Goal: Download file/media

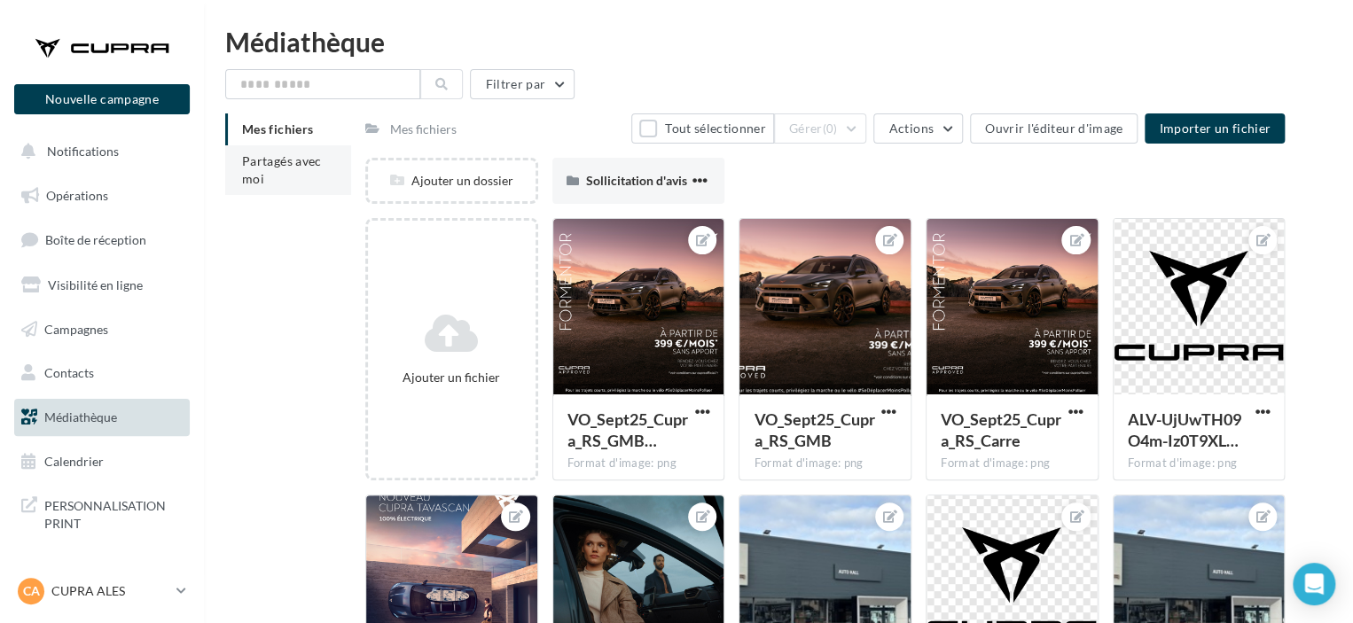
click at [291, 159] on span "Partagés avec moi" at bounding box center [282, 169] width 80 height 33
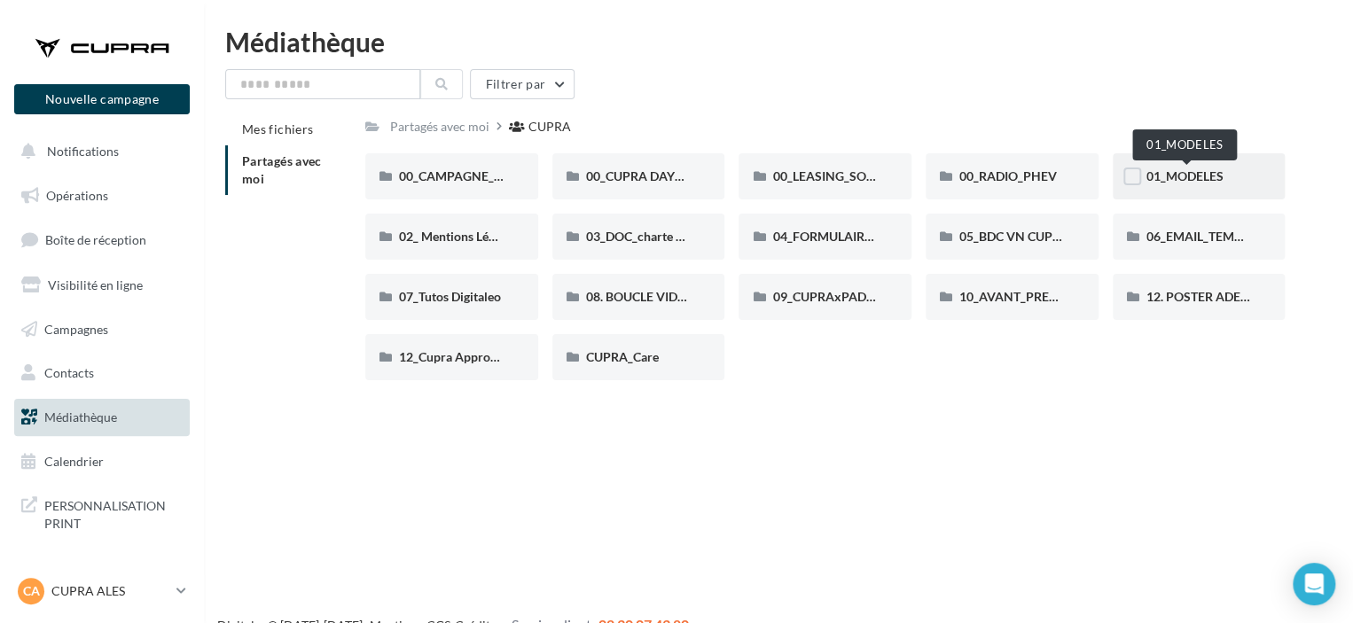
click at [1177, 183] on span "01_MODELES" at bounding box center [1184, 175] width 77 height 15
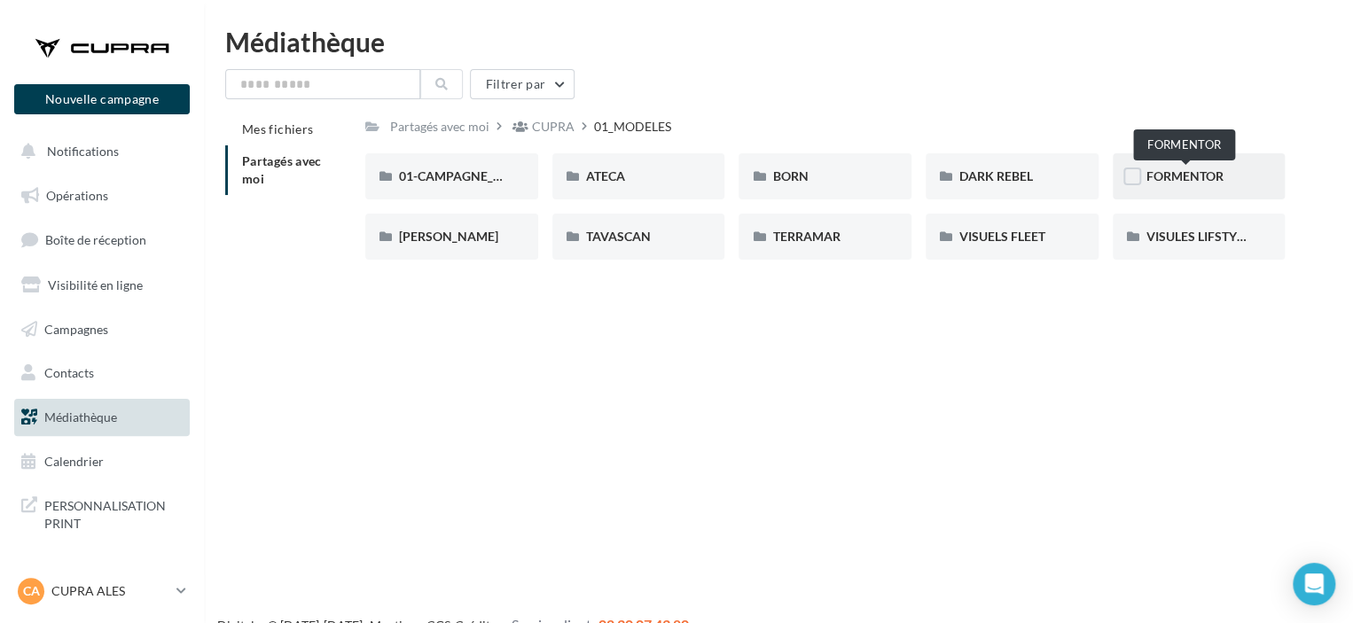
click at [1179, 184] on span "FORMENTOR" at bounding box center [1184, 175] width 77 height 15
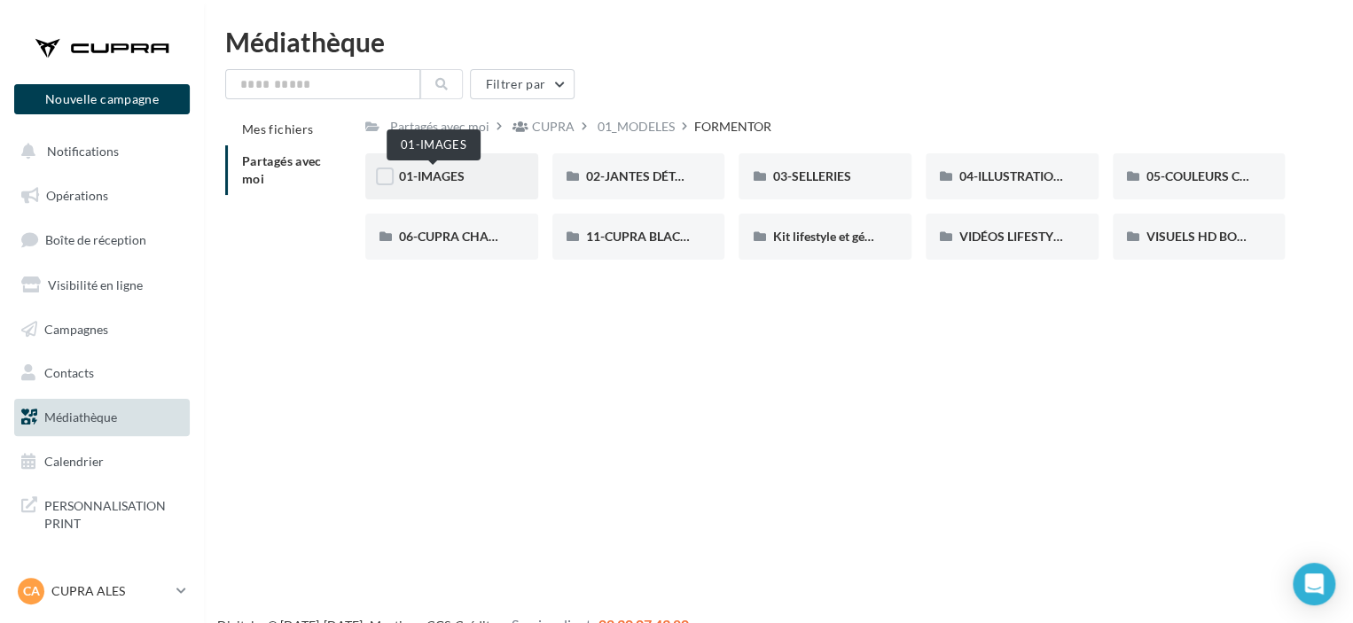
click at [427, 177] on span "01-IMAGES" at bounding box center [432, 175] width 66 height 15
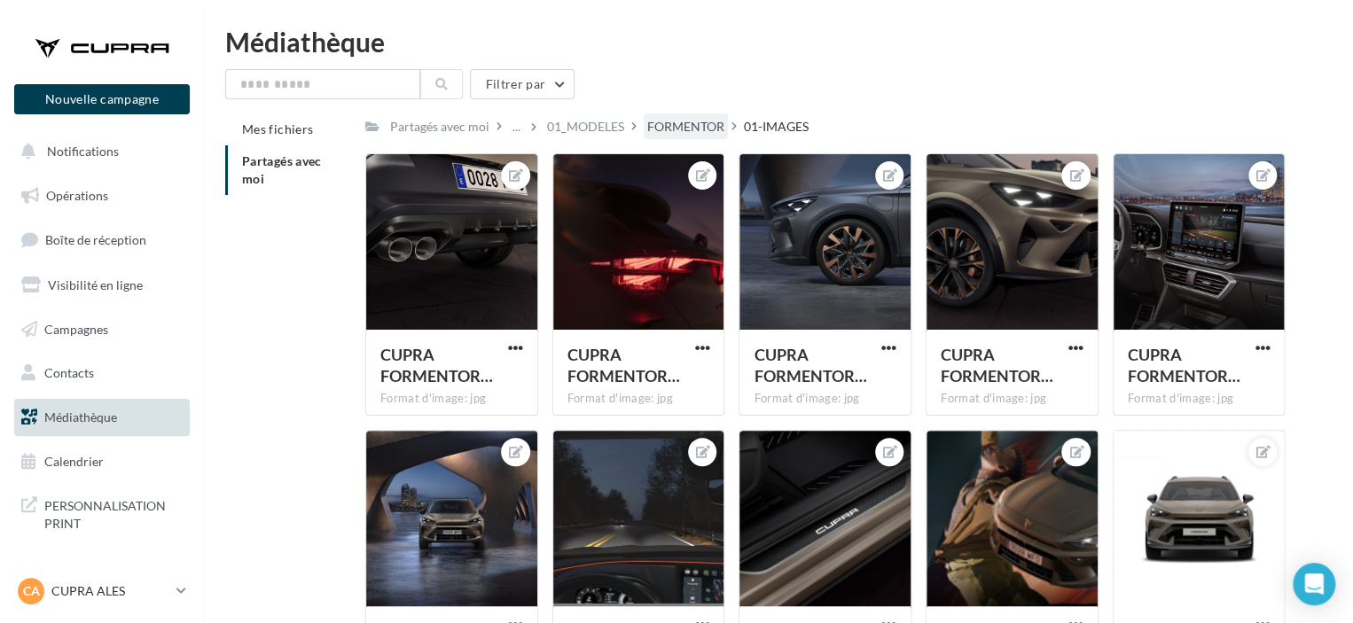
click at [698, 125] on div "FORMENTOR" at bounding box center [685, 127] width 77 height 18
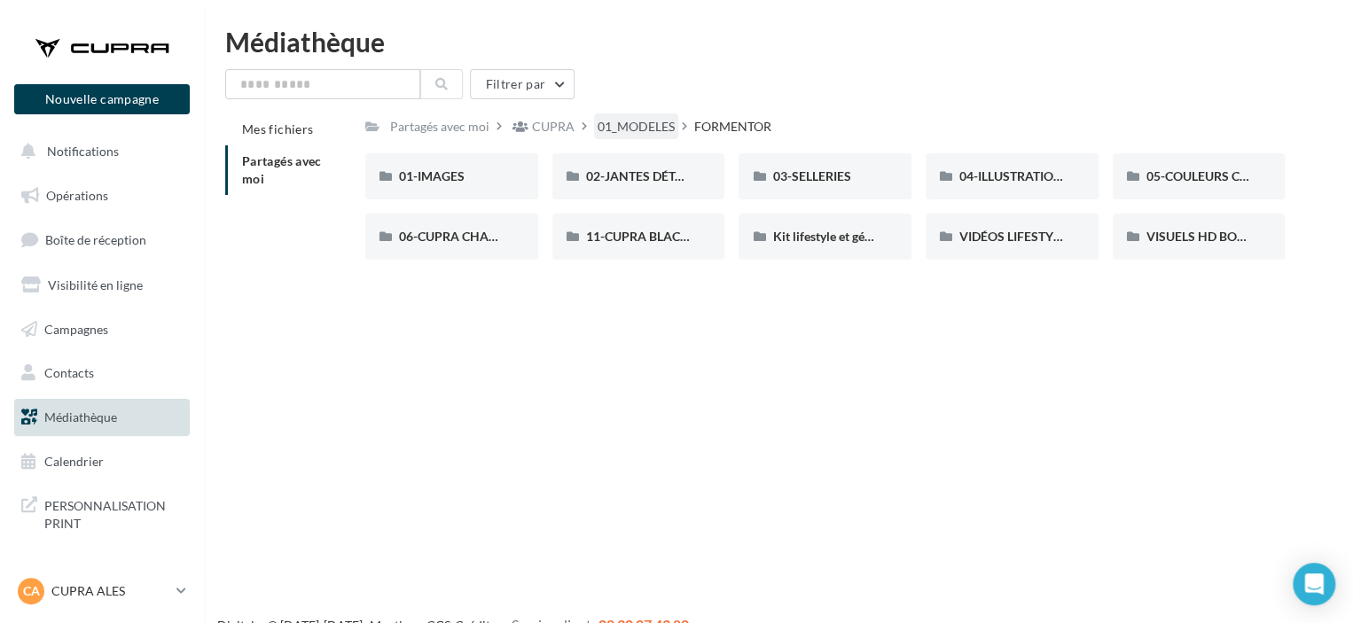
click at [619, 137] on div "01_MODELES" at bounding box center [636, 126] width 84 height 26
click at [859, 244] on div "TERRAMAR" at bounding box center [824, 237] width 105 height 18
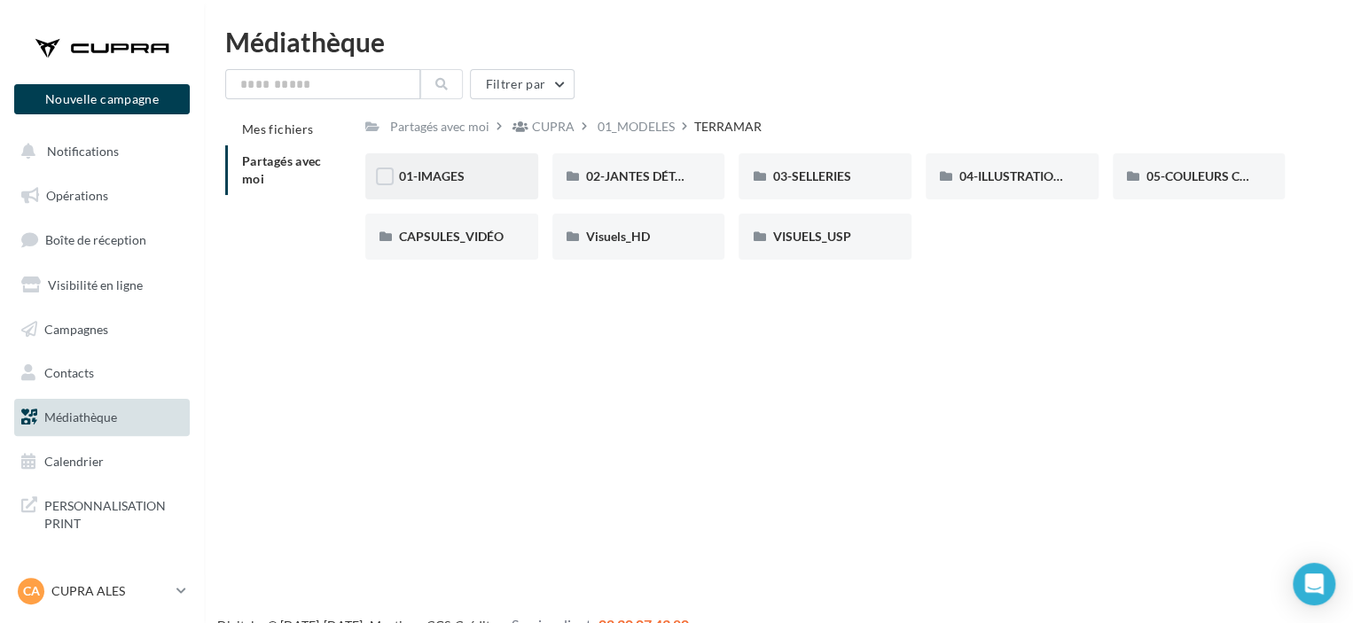
click at [481, 172] on div "01-IMAGES" at bounding box center [451, 177] width 105 height 18
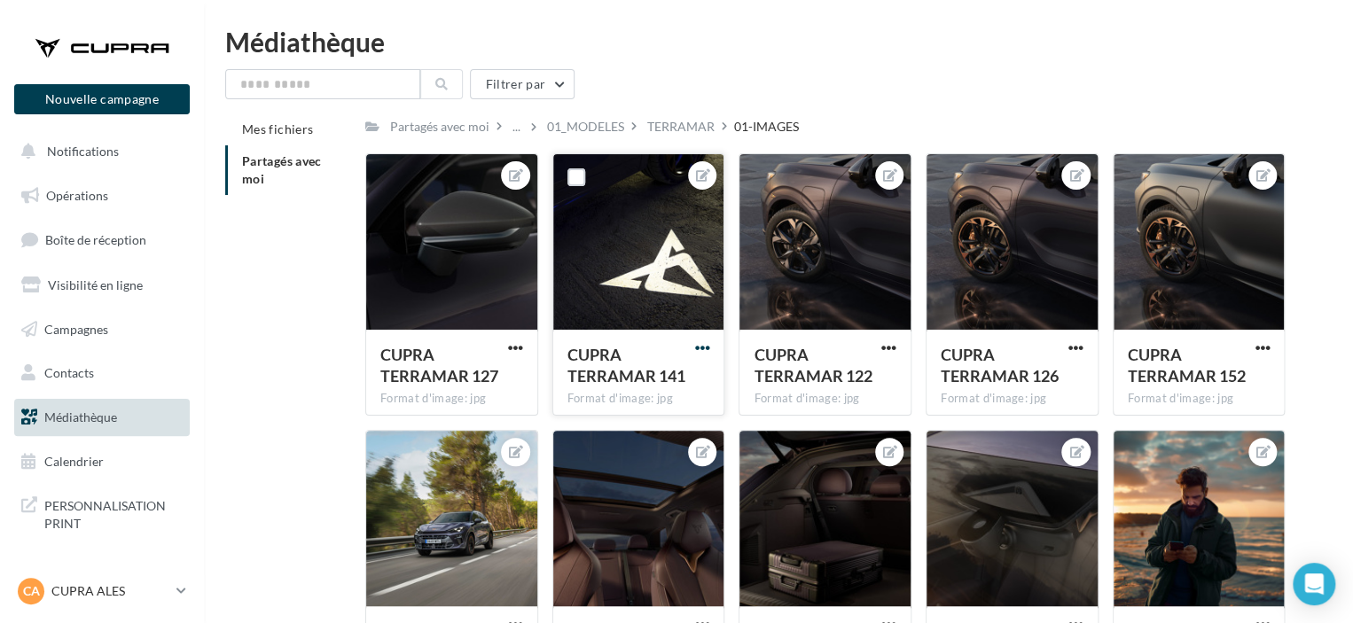
click at [702, 350] on span "button" at bounding box center [701, 347] width 15 height 15
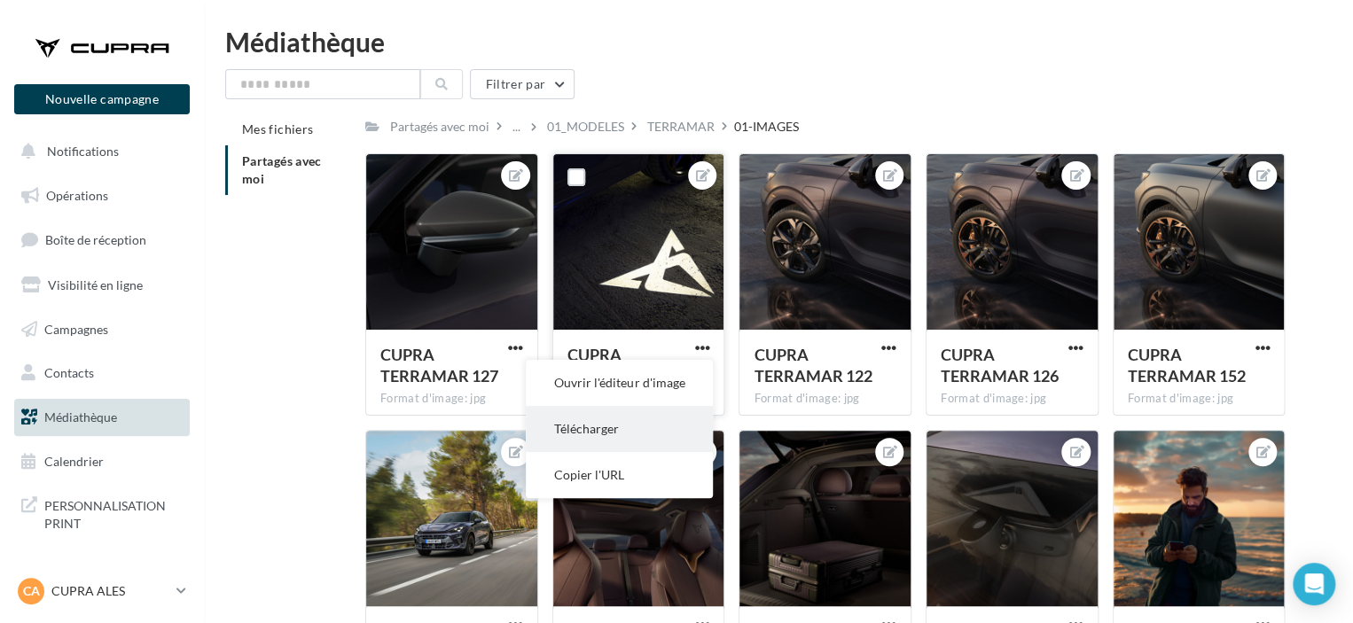
click at [626, 432] on button "Télécharger" at bounding box center [619, 429] width 187 height 46
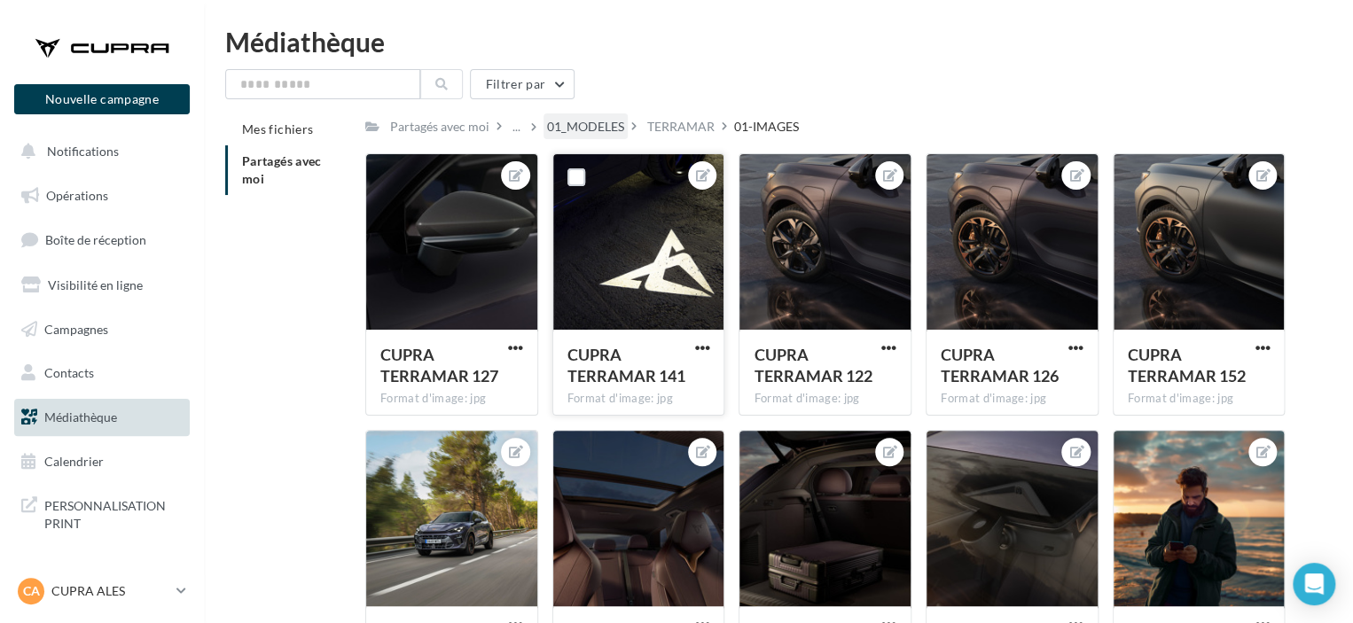
click at [588, 128] on div "01_MODELES" at bounding box center [585, 127] width 77 height 18
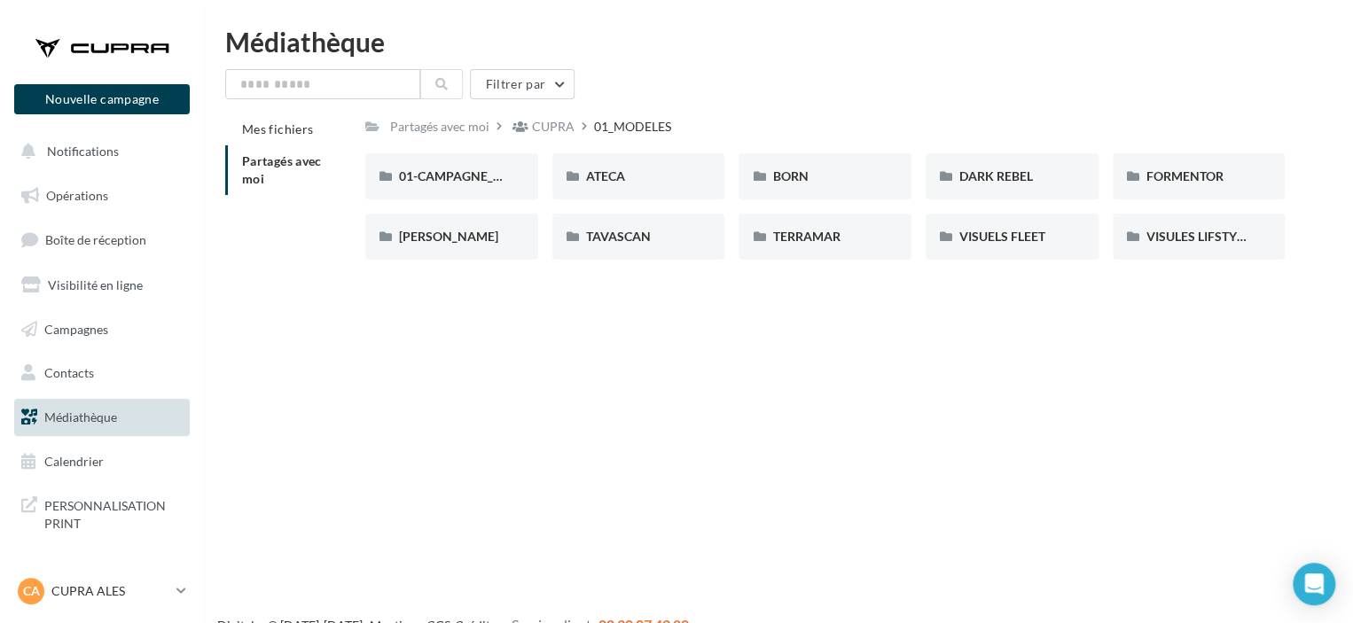
click at [314, 166] on span "Partagés avec moi" at bounding box center [282, 169] width 80 height 33
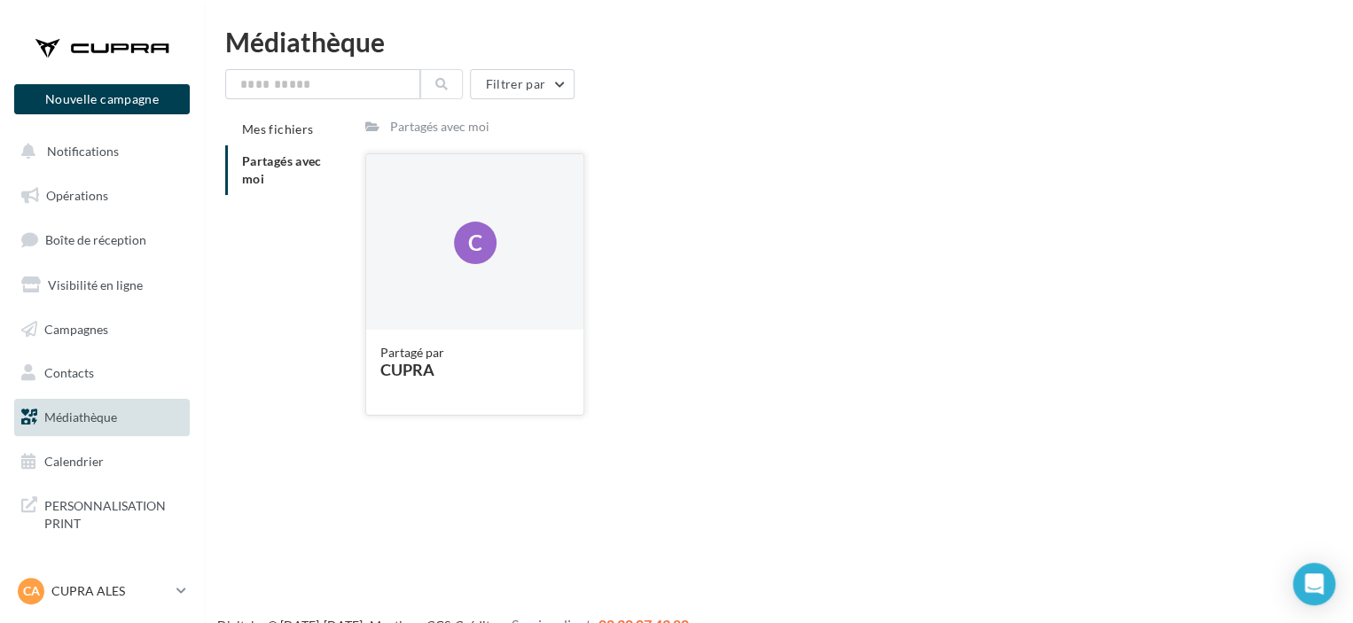
click at [433, 157] on div "C" at bounding box center [474, 242] width 217 height 177
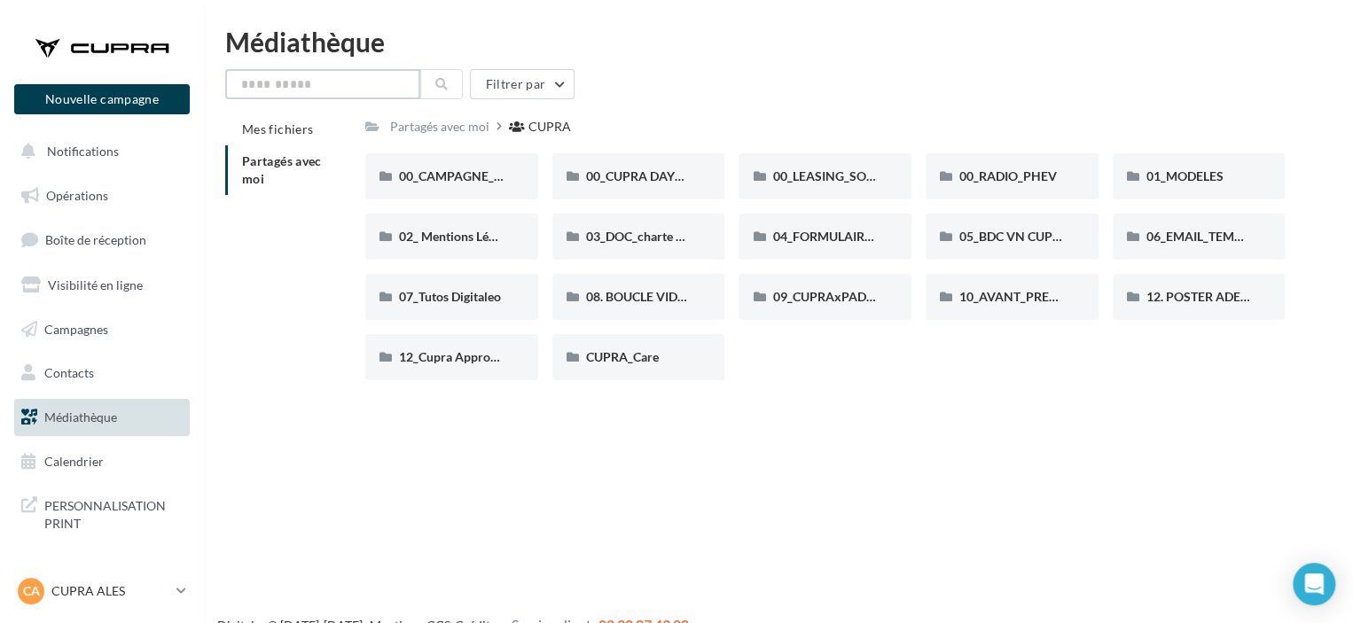
click at [324, 82] on input "text" at bounding box center [322, 84] width 195 height 30
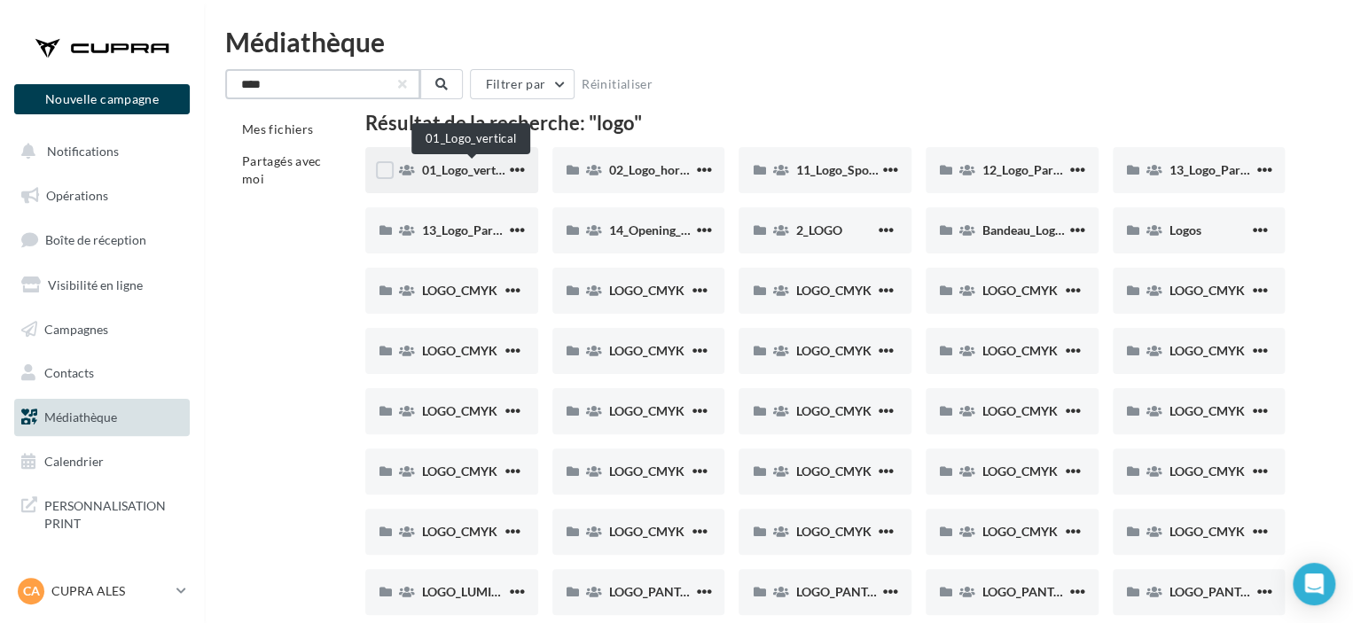
type input "****"
click at [470, 169] on span "01_Logo_vertical" at bounding box center [468, 169] width 93 height 15
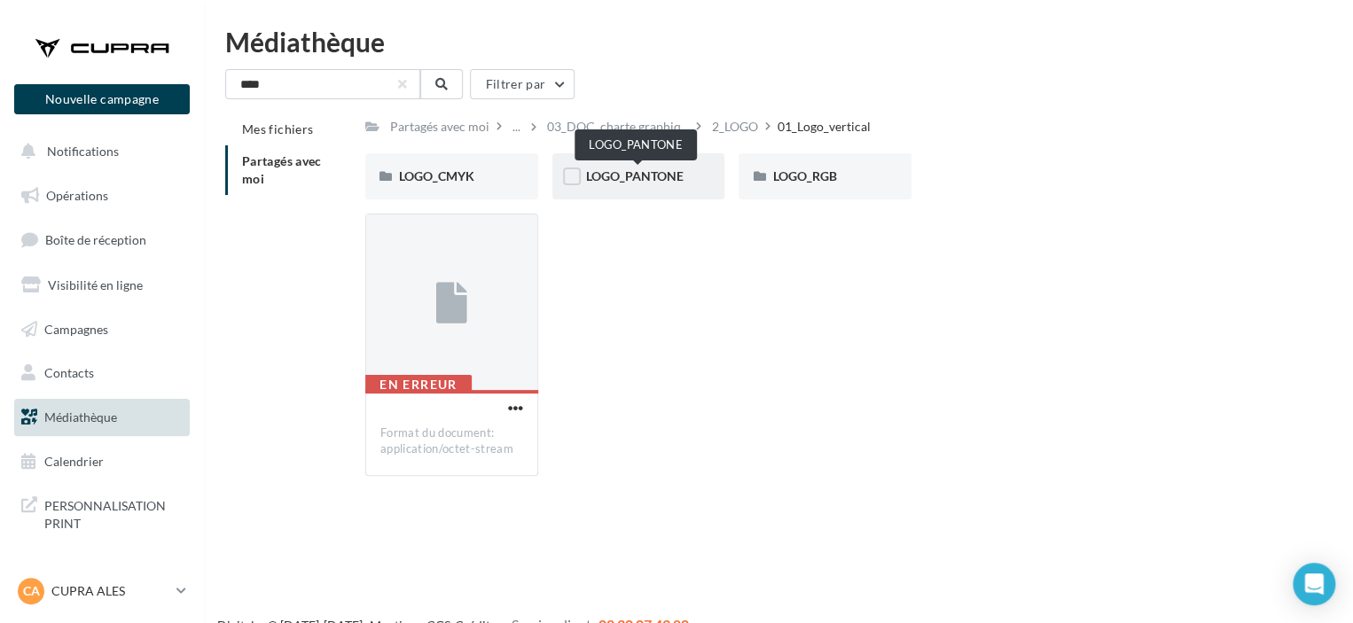
click at [621, 178] on span "LOGO_PANTONE" at bounding box center [635, 175] width 98 height 15
click at [659, 185] on div "OXYGEN-WHITE" at bounding box center [638, 177] width 105 height 18
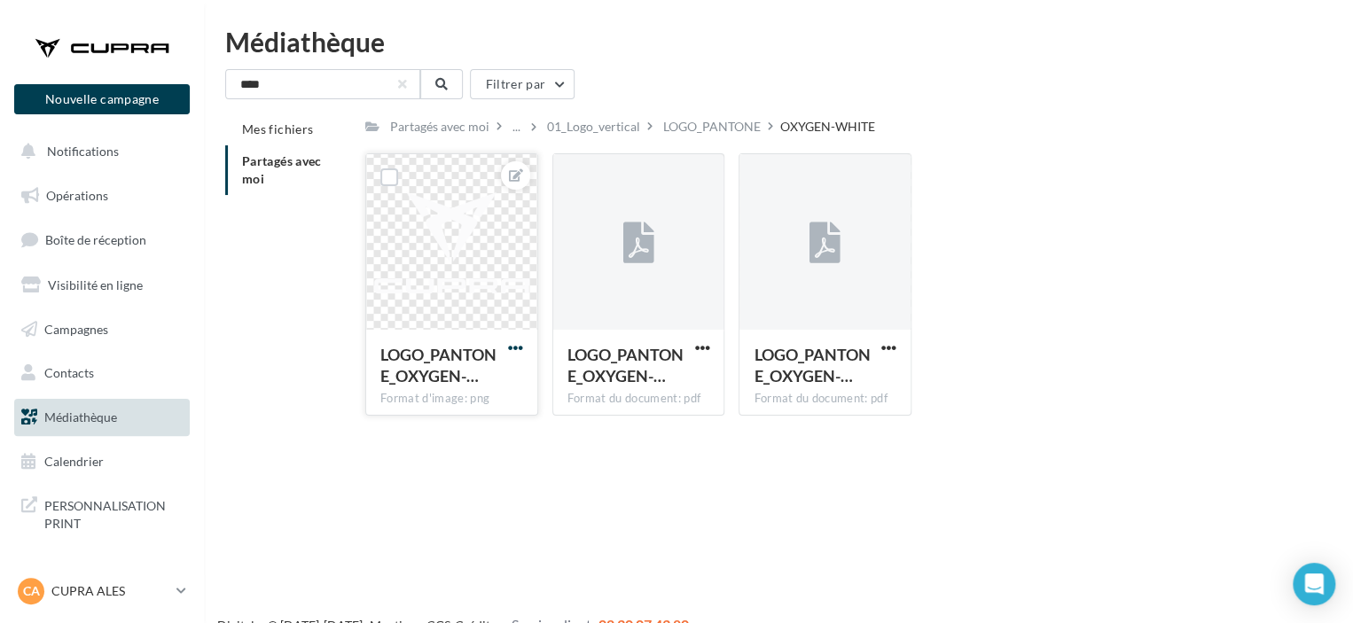
click at [514, 348] on span "button" at bounding box center [515, 347] width 15 height 15
click at [455, 426] on button "Télécharger" at bounding box center [433, 429] width 187 height 46
